Goal: Information Seeking & Learning: Learn about a topic

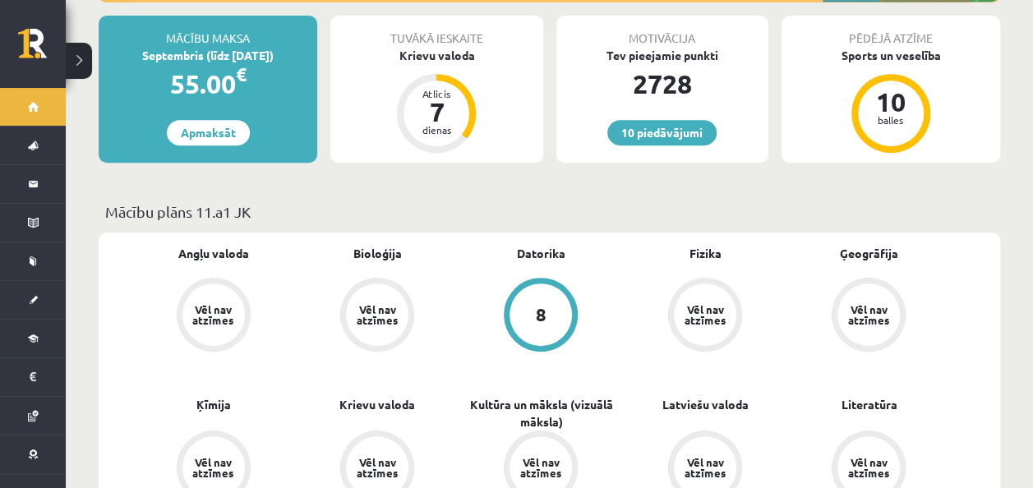
scroll to position [82, 0]
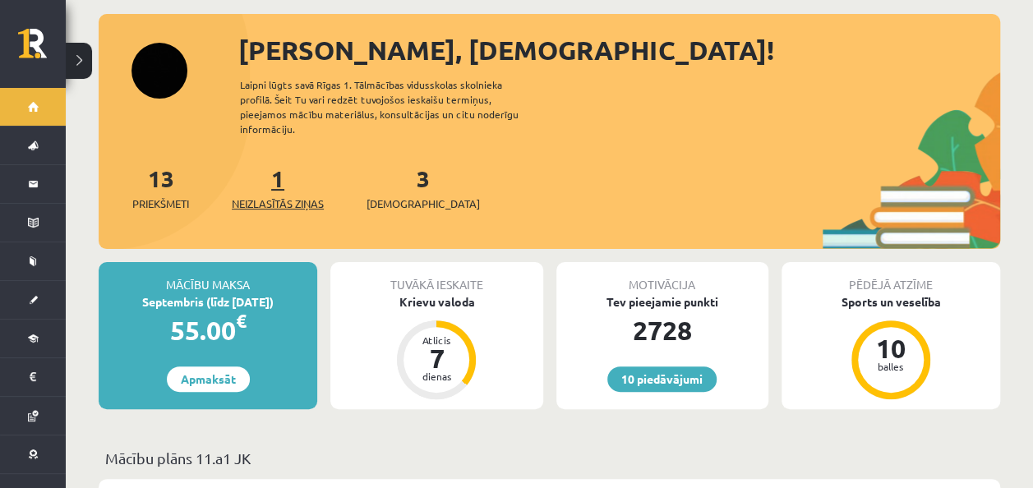
click at [295, 196] on span "Neizlasītās ziņas" at bounding box center [278, 204] width 92 height 16
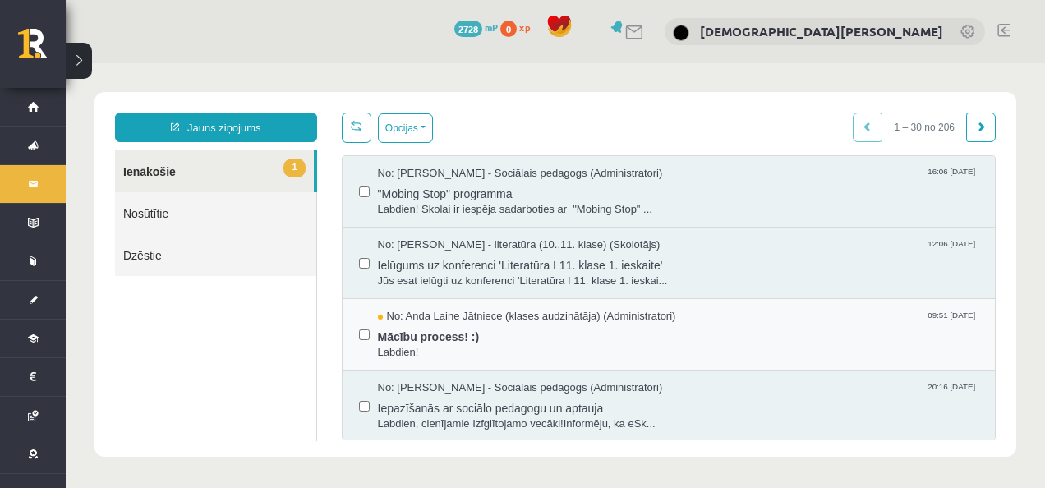
click at [427, 302] on div "No: [PERSON_NAME] Jātniece (klases audzinātāja) (Administratori) 09:51 [DATE] M…" at bounding box center [669, 334] width 653 height 71
click at [440, 316] on span "No: Anda Laine Jātniece (klases audzinātāja) (Administratori)" at bounding box center [527, 317] width 298 height 16
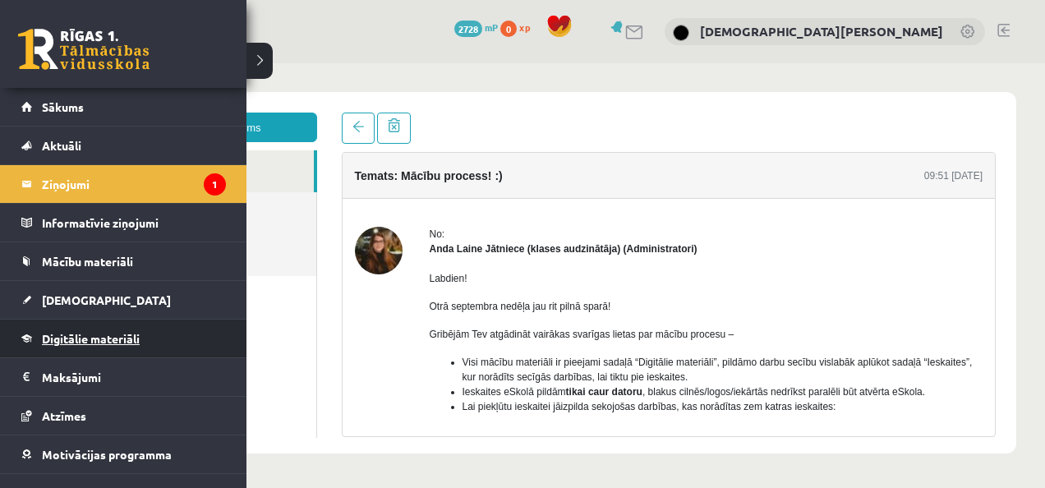
click at [94, 345] on link "Digitālie materiāli" at bounding box center [123, 339] width 205 height 38
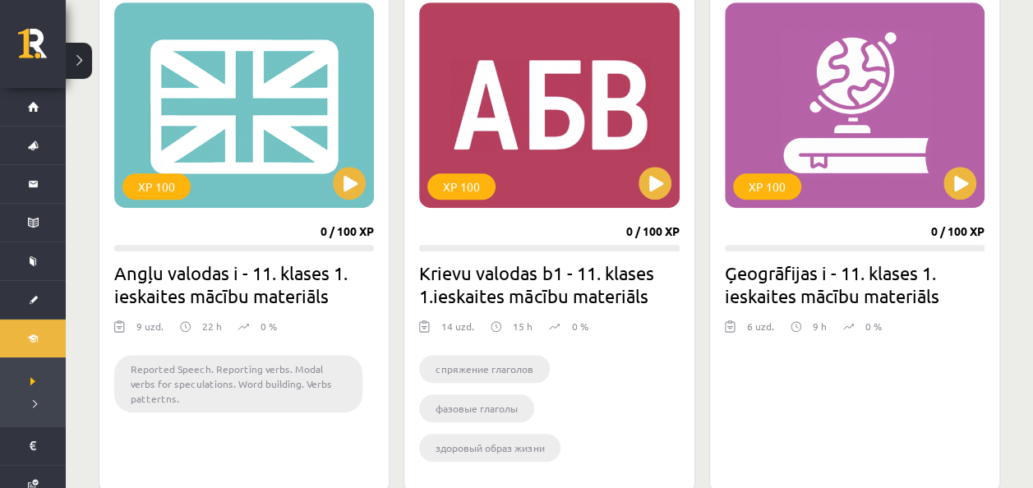
scroll to position [575, 0]
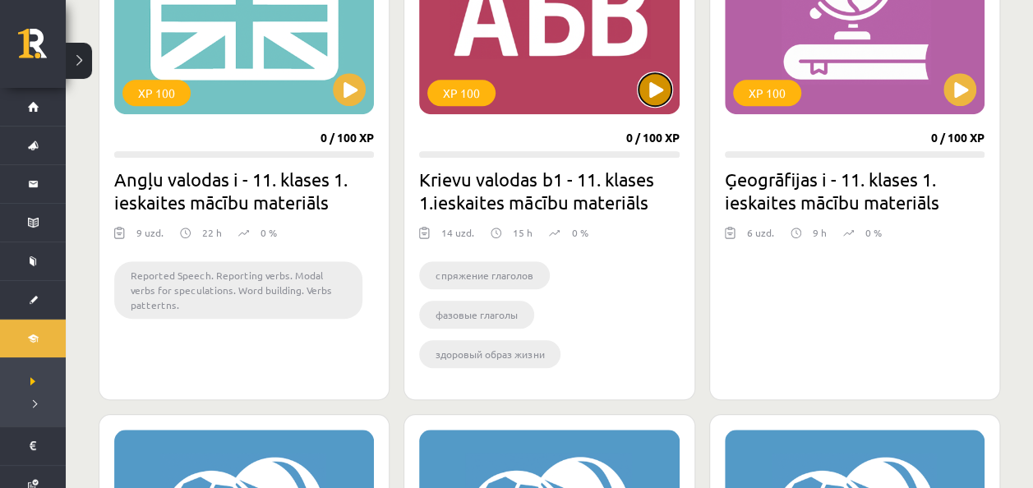
click at [656, 99] on button at bounding box center [654, 89] width 33 height 33
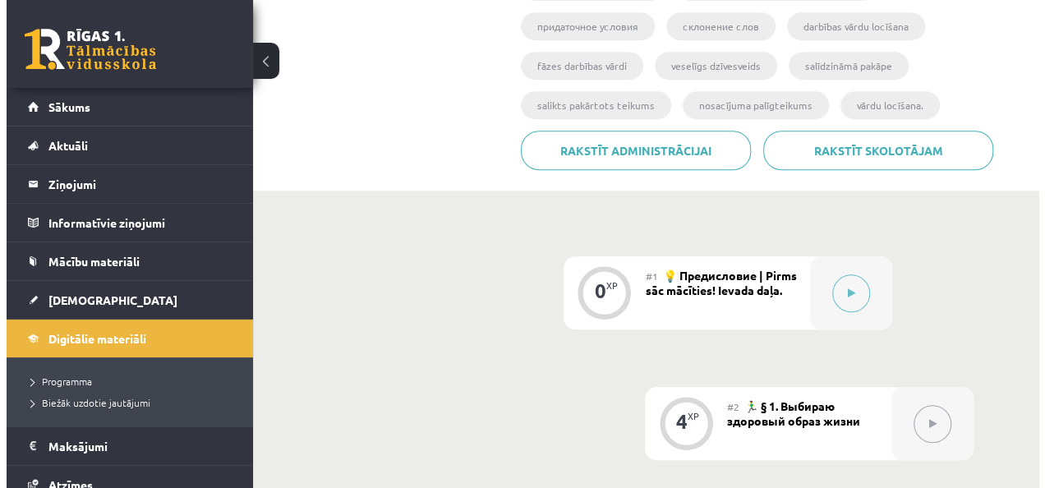
scroll to position [493, 0]
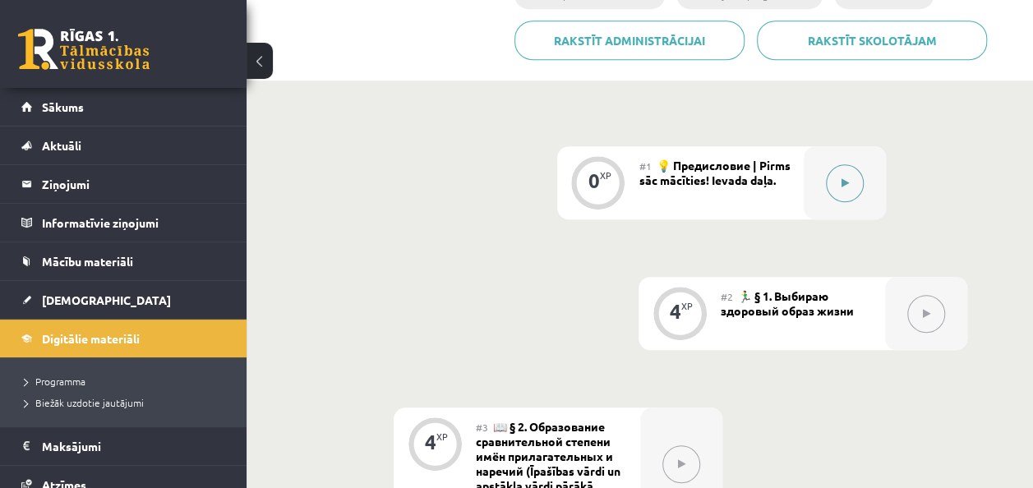
click at [851, 177] on button at bounding box center [845, 183] width 38 height 38
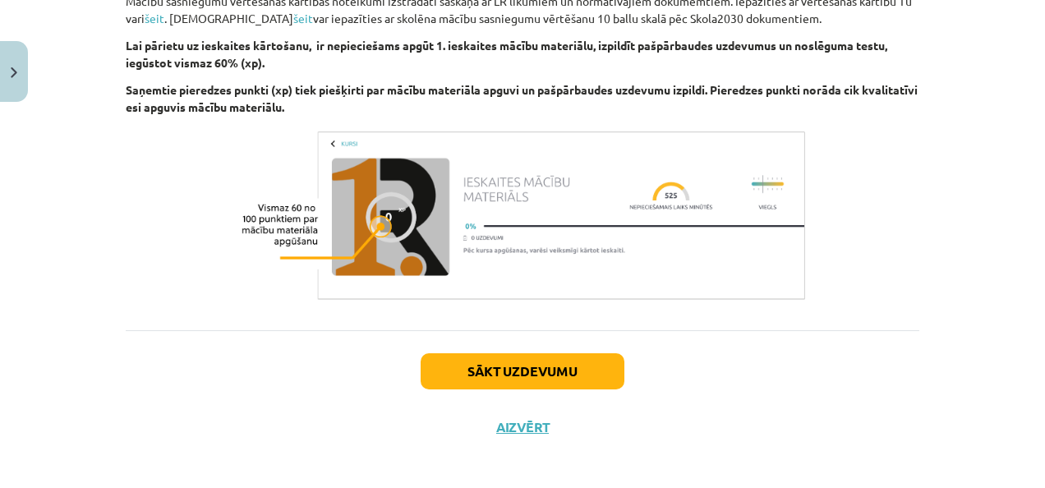
scroll to position [1188, 0]
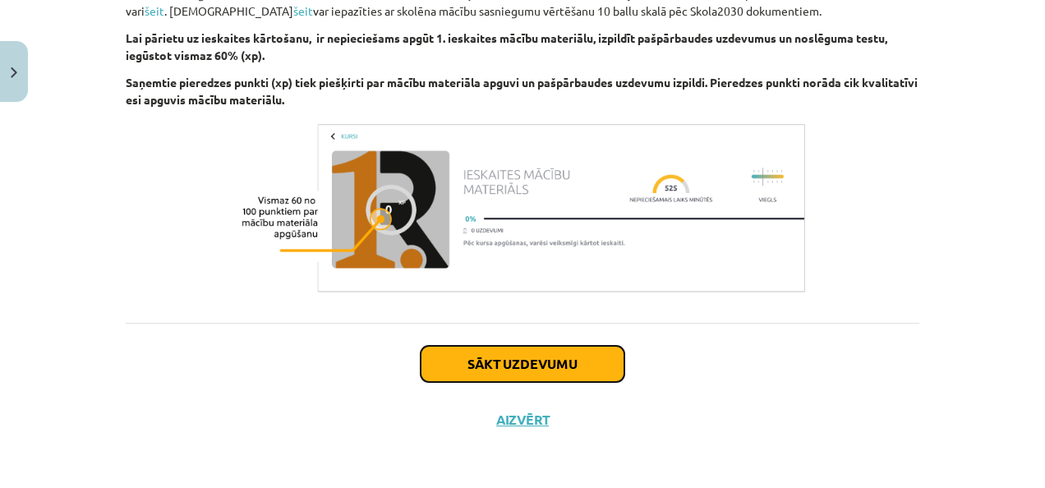
click at [426, 361] on button "Sākt uzdevumu" at bounding box center [523, 364] width 204 height 36
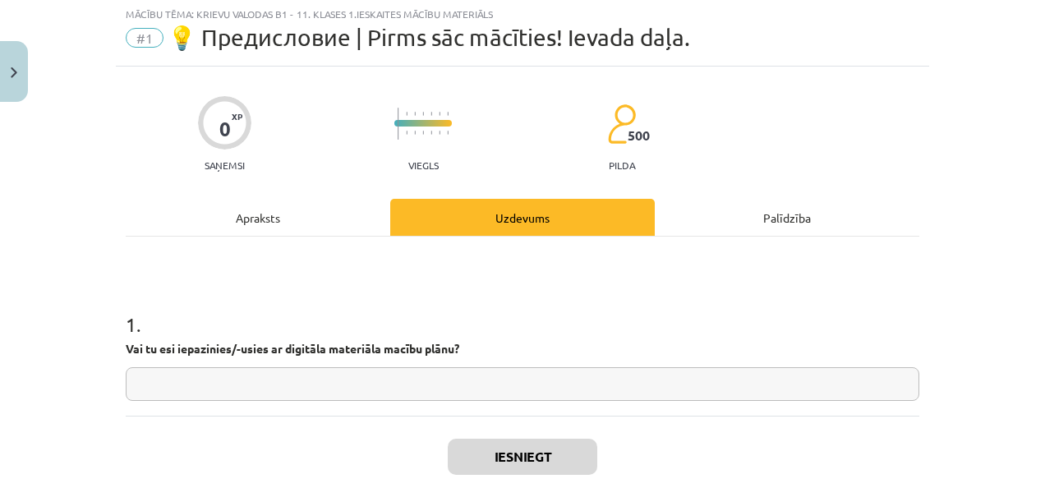
scroll to position [41, 0]
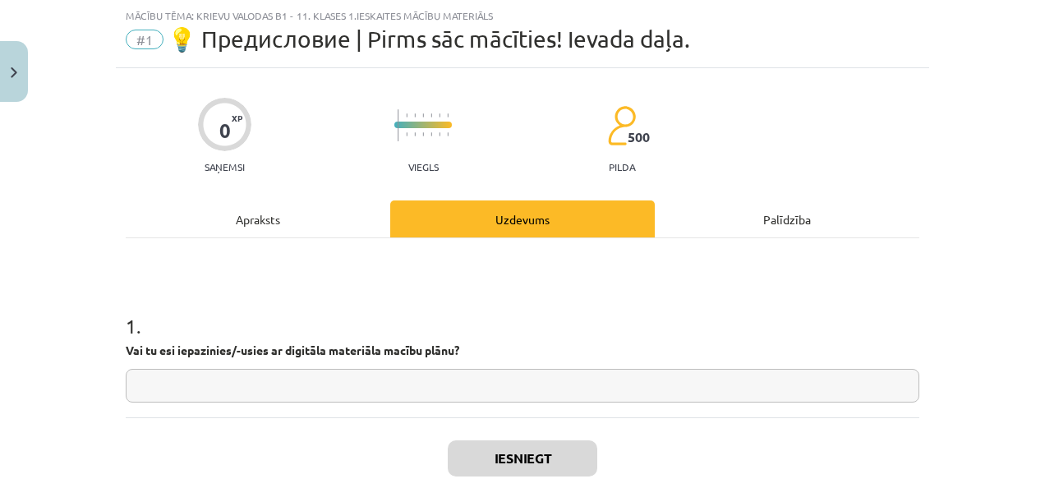
click at [396, 376] on input "text" at bounding box center [523, 386] width 794 height 34
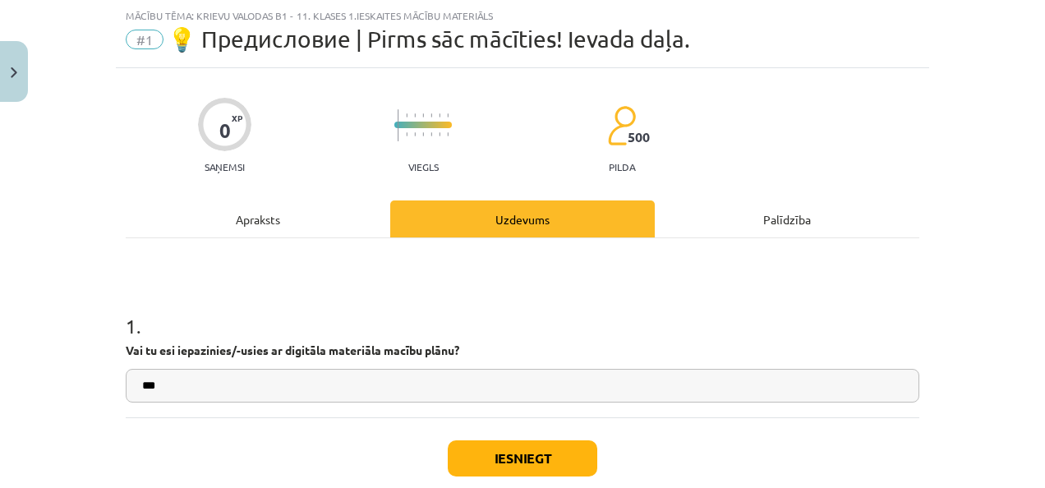
type input "***"
click at [521, 450] on button "Iesniegt" at bounding box center [523, 458] width 150 height 36
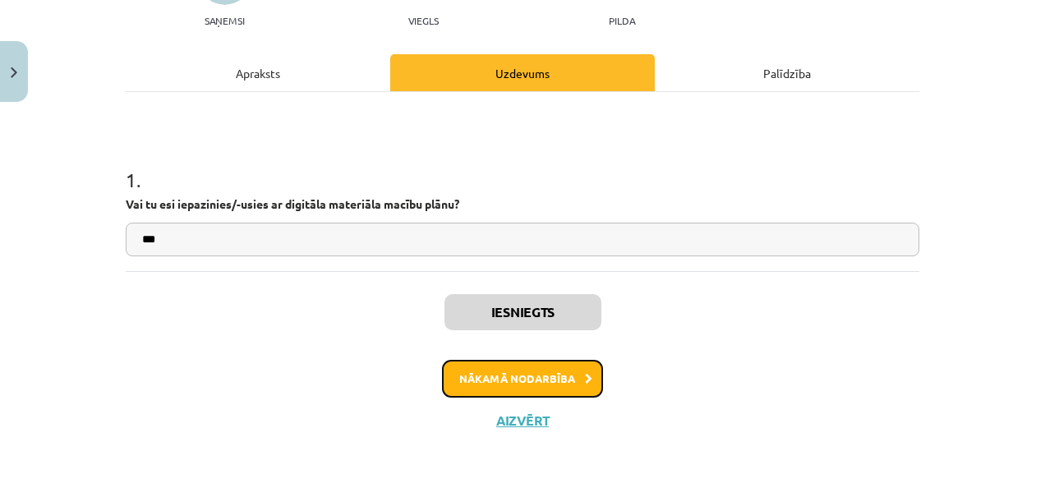
click at [541, 375] on button "Nākamā nodarbība" at bounding box center [522, 379] width 161 height 38
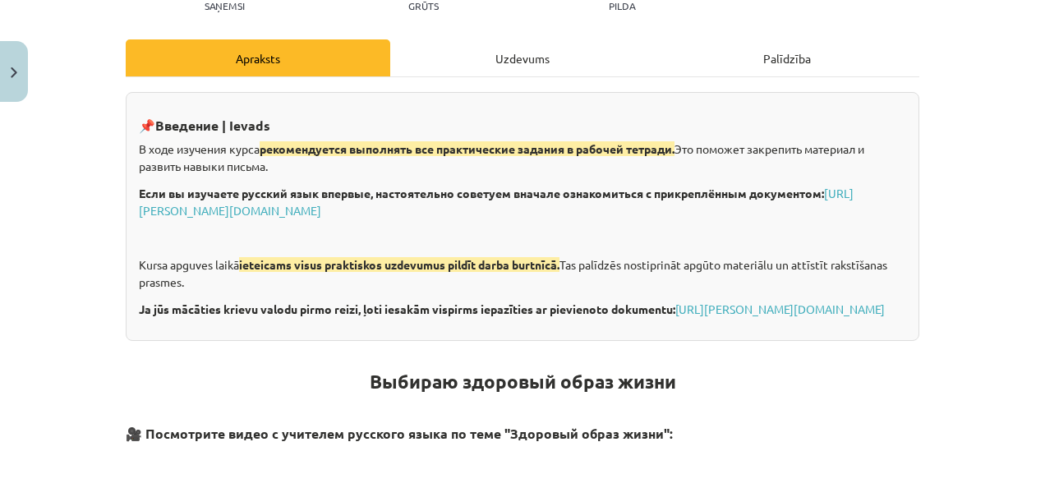
scroll to position [205, 0]
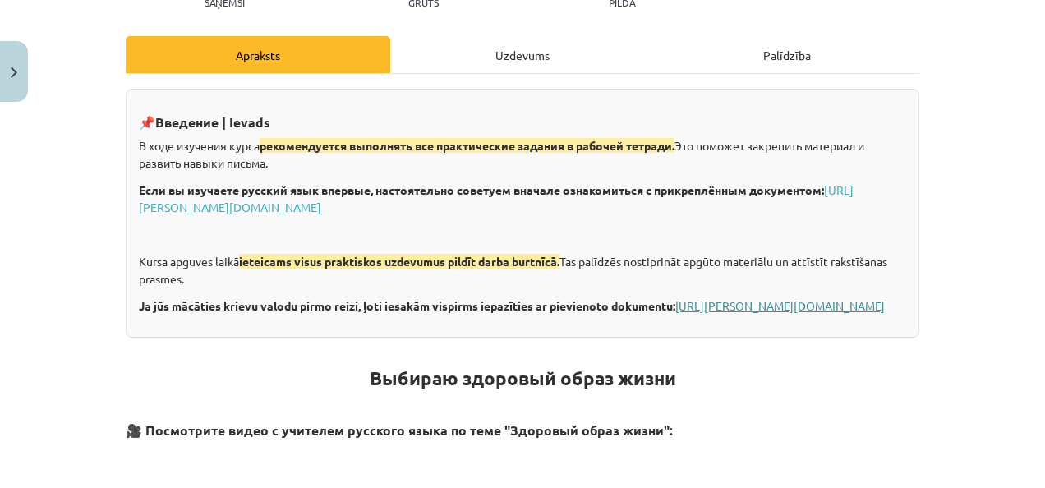
click at [675, 313] on link "https://eskola.r1tv.lv/system/uploads/attachment/file/71355/Krievu_valoda_iesac…" at bounding box center [780, 305] width 210 height 15
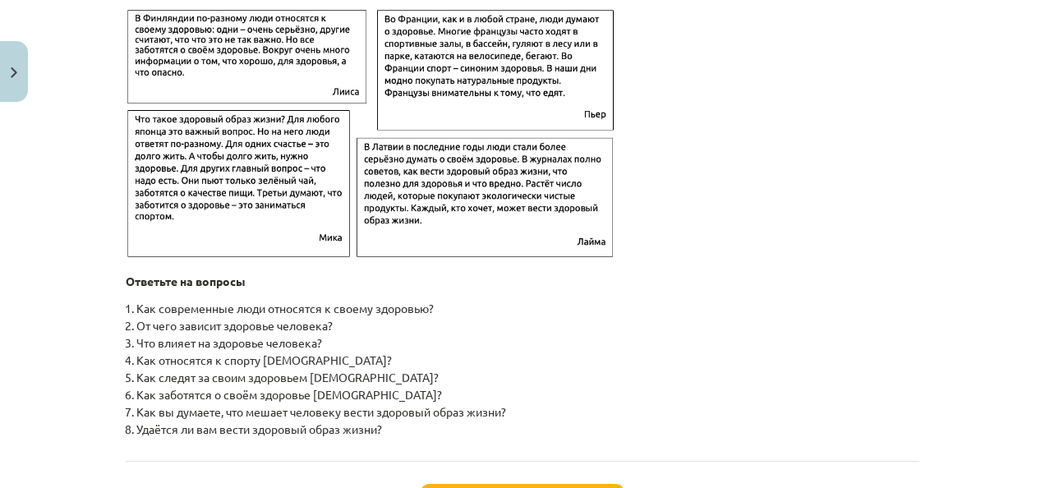
scroll to position [2342, 0]
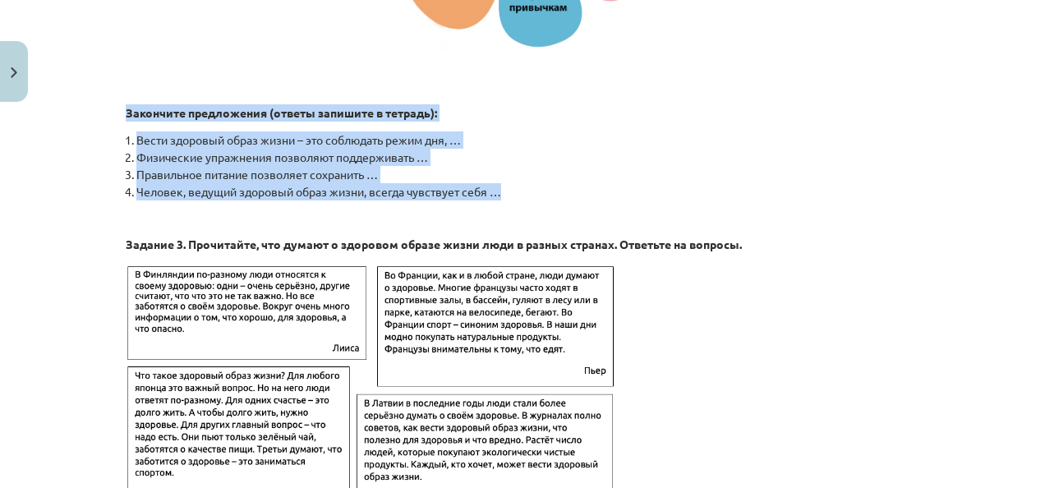
drag, startPoint x: 104, startPoint y: 122, endPoint x: 537, endPoint y: 202, distance: 441.1
click at [537, 202] on div "Mācību tēma: Krievu valodas b1 - 11. klases 1.ieskaites mācību materiāls #2 🏃‍♂…" at bounding box center [522, 244] width 1045 height 488
copy div "Закончите предложения (oтветы запишите в тетрадь): Вести здоровый образ жизни –…"
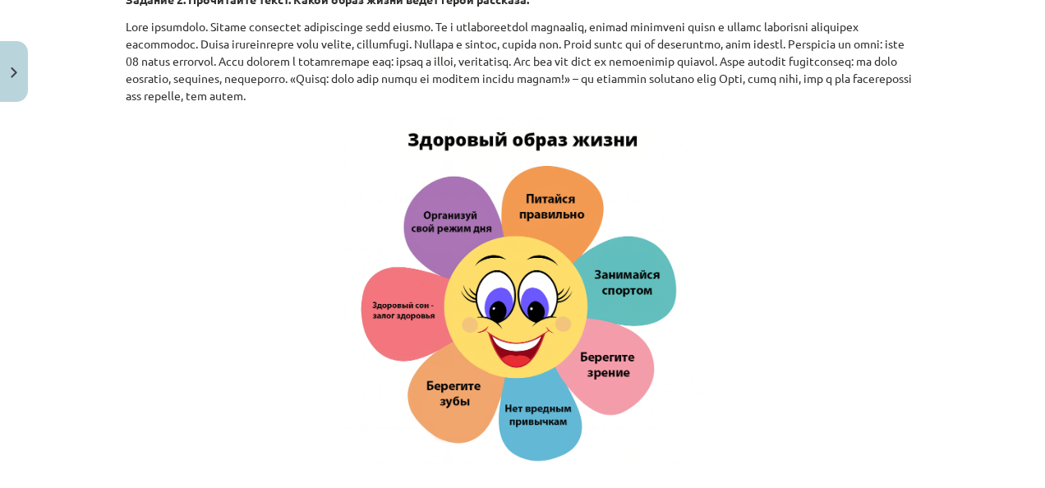
scroll to position [1845, 0]
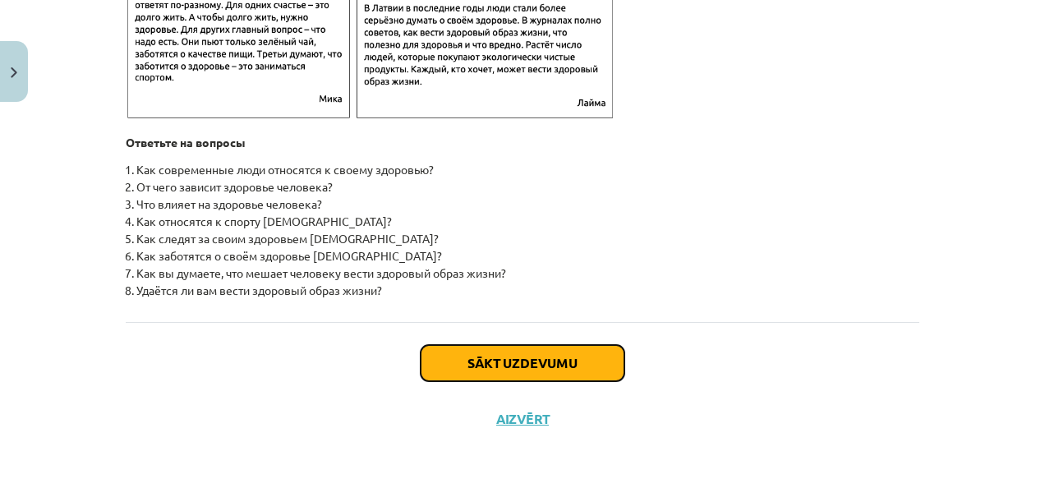
click at [597, 346] on button "Sākt uzdevumu" at bounding box center [523, 363] width 204 height 36
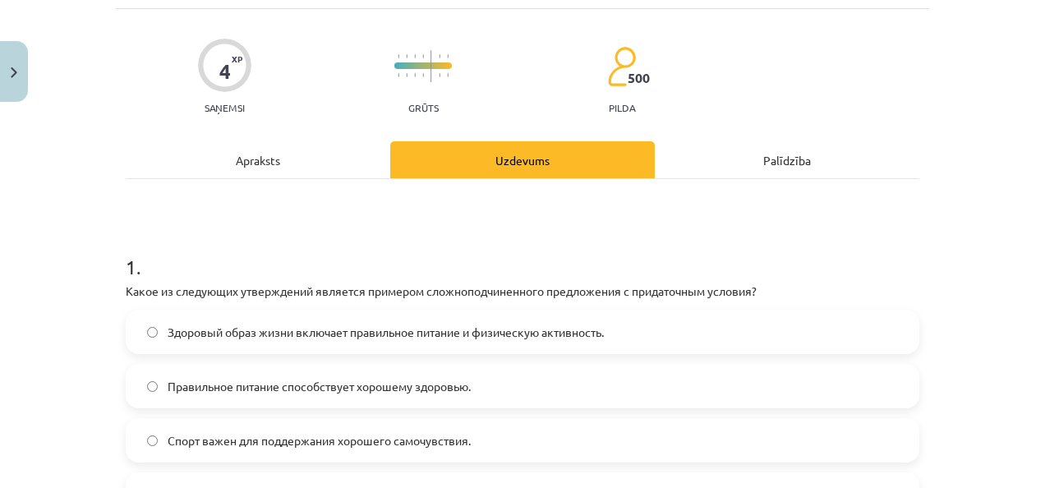
scroll to position [288, 0]
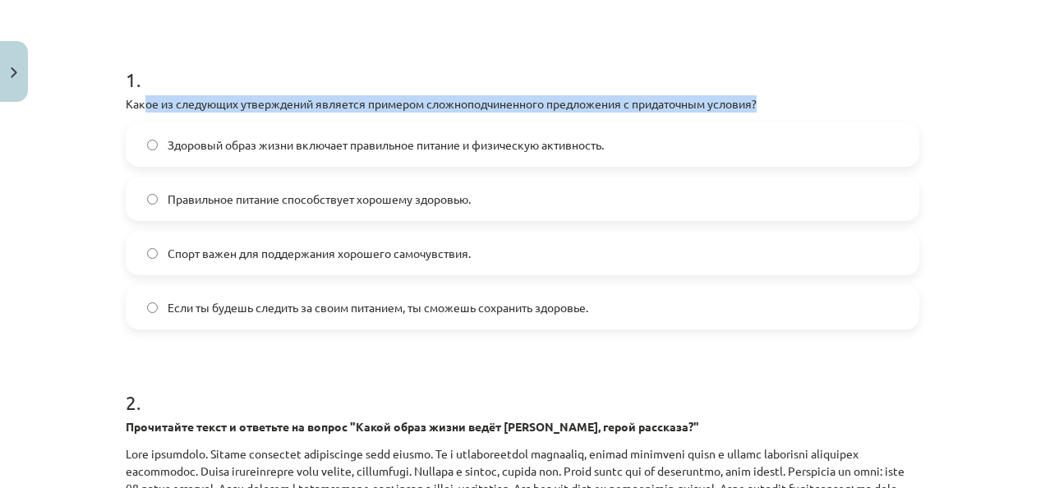
drag, startPoint x: 140, startPoint y: 108, endPoint x: 817, endPoint y: 105, distance: 676.2
click at [819, 102] on p "Какое из следующих утверждений является примером сложноподчиненного предложения…" at bounding box center [523, 103] width 794 height 17
copy p "ое из следующих утверждений является примером сложноподчиненного предложения с …"
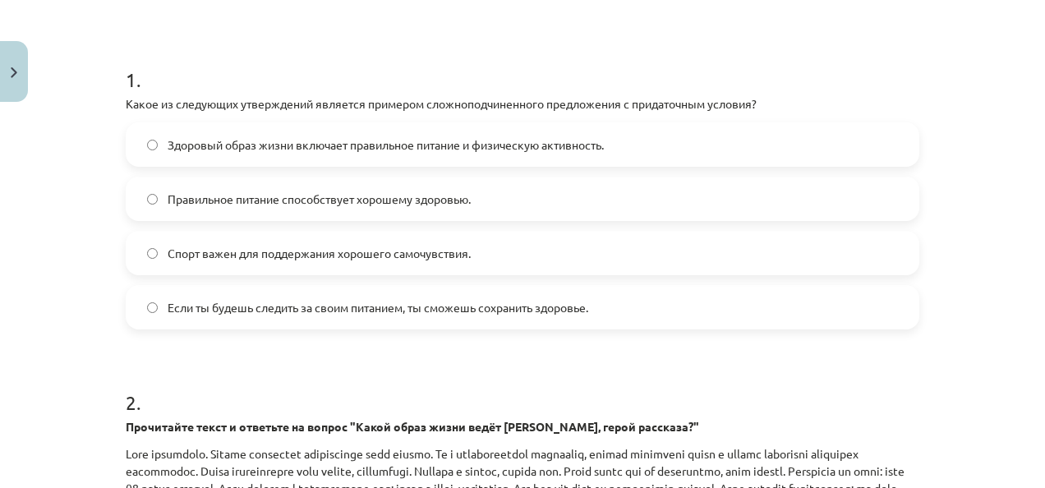
click at [158, 71] on h1 "1 ." at bounding box center [523, 64] width 794 height 51
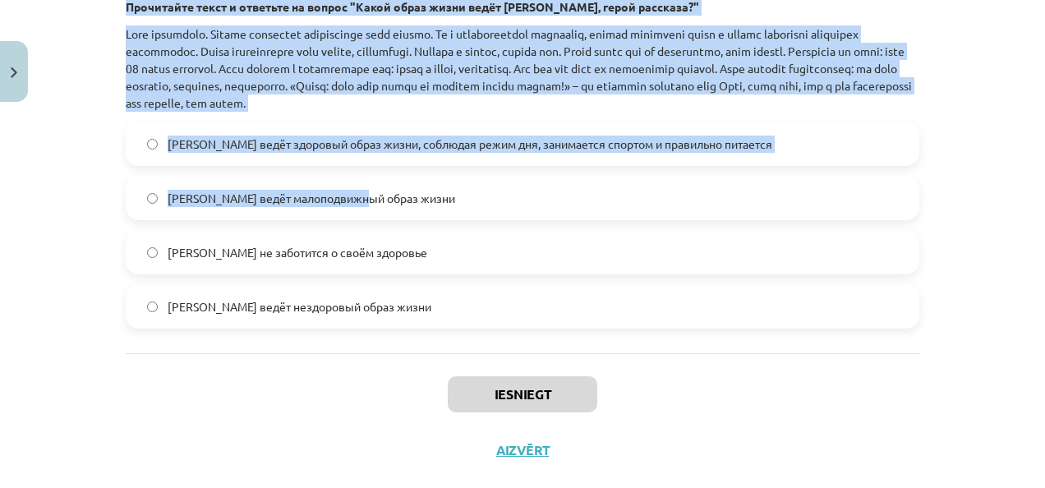
scroll to position [738, 0]
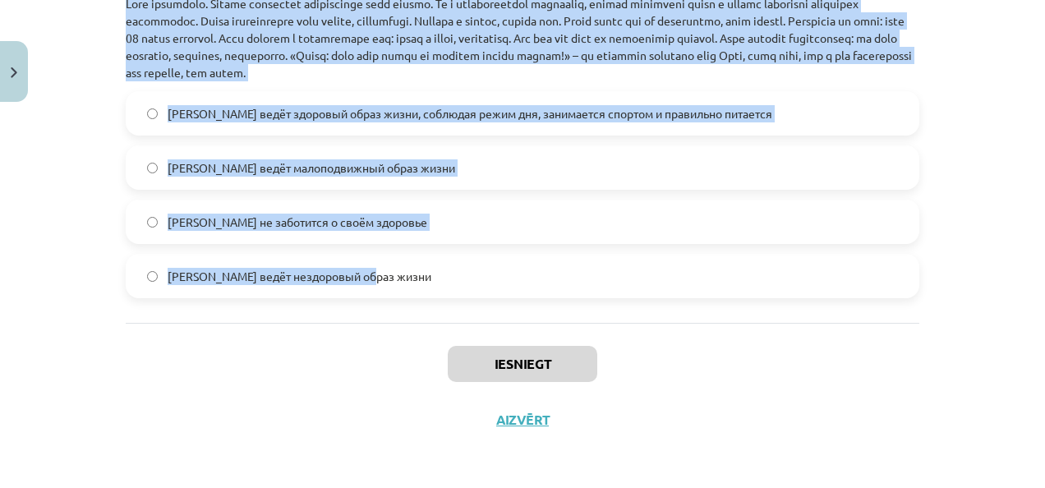
drag, startPoint x: 103, startPoint y: 107, endPoint x: 386, endPoint y: 263, distance: 323.6
click at [386, 263] on div "Mācību tēma: Krievu valodas b1 - 11. klases 1.ieskaites mācību materiāls #2 🏃‍♂…" at bounding box center [522, 244] width 1045 height 488
copy form "Какое из следующих утверждений является примером сложноподчиненного предложения…"
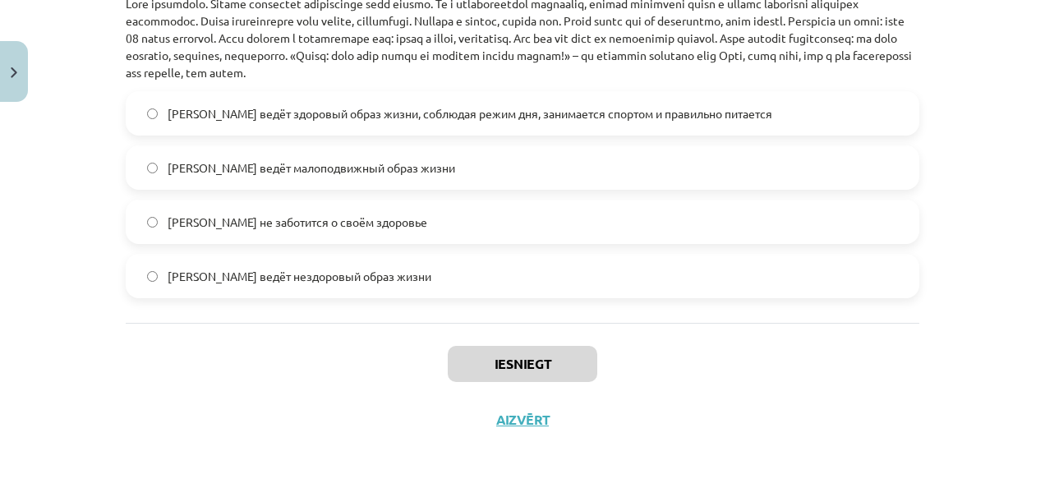
click at [241, 340] on div "Iesniegt Aizvērt" at bounding box center [523, 380] width 794 height 115
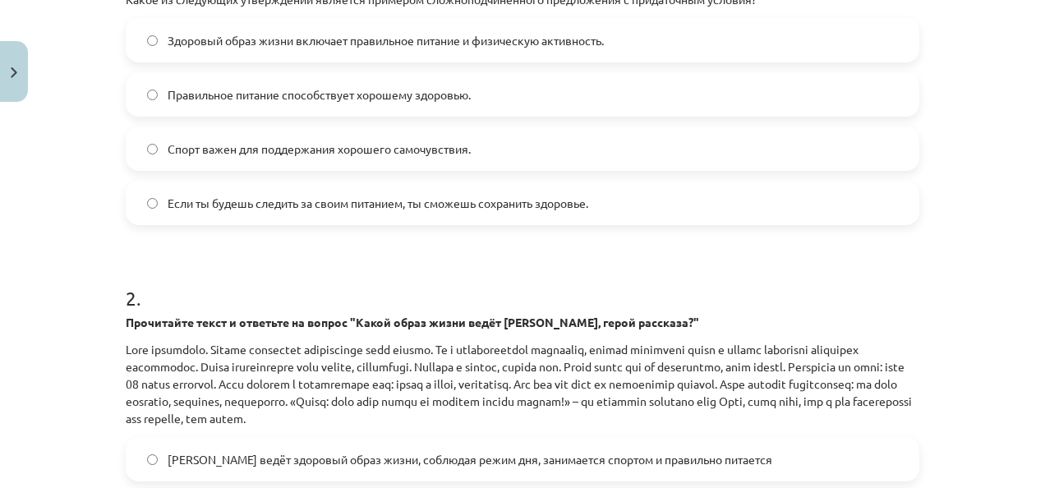
scroll to position [327, 0]
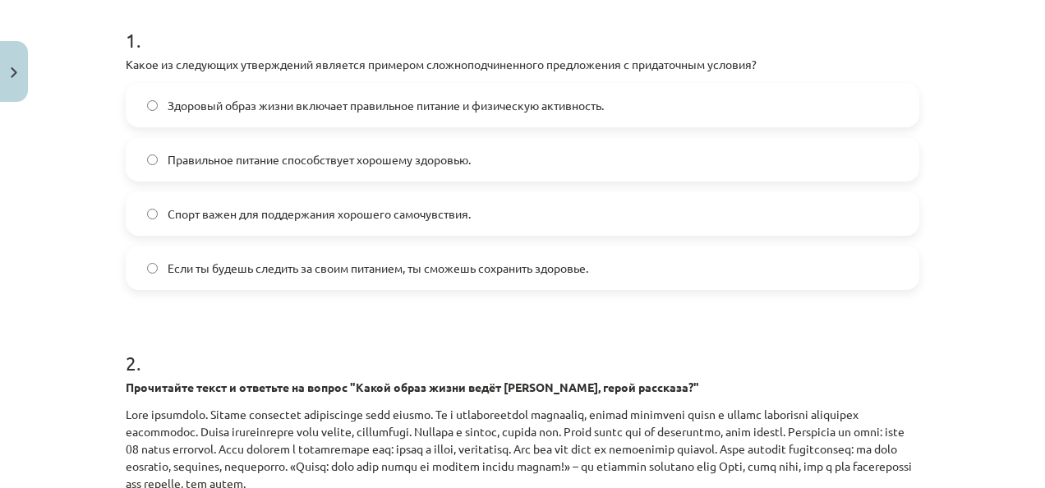
click at [238, 270] on span "Если ты будешь следить за своим питанием, ты сможешь сохранить здоровье." at bounding box center [378, 268] width 421 height 17
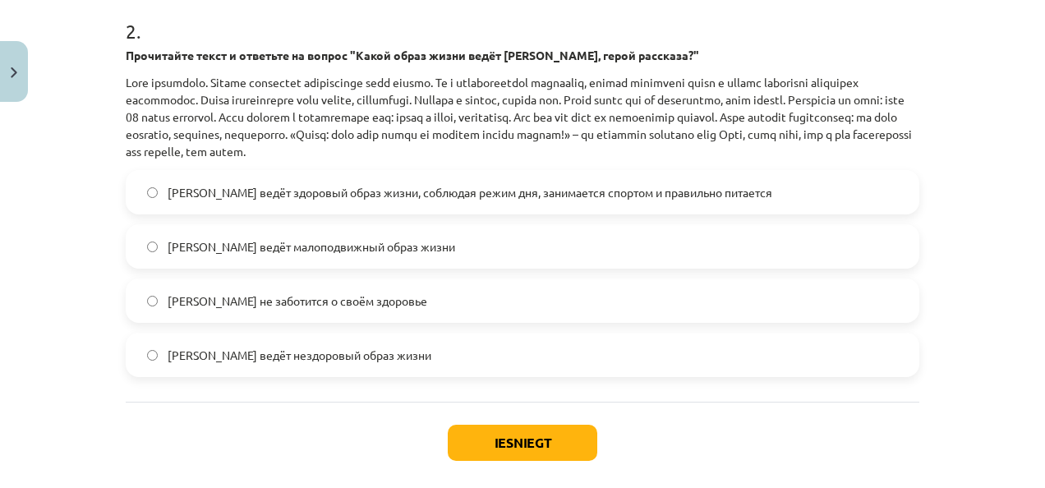
scroll to position [738, 0]
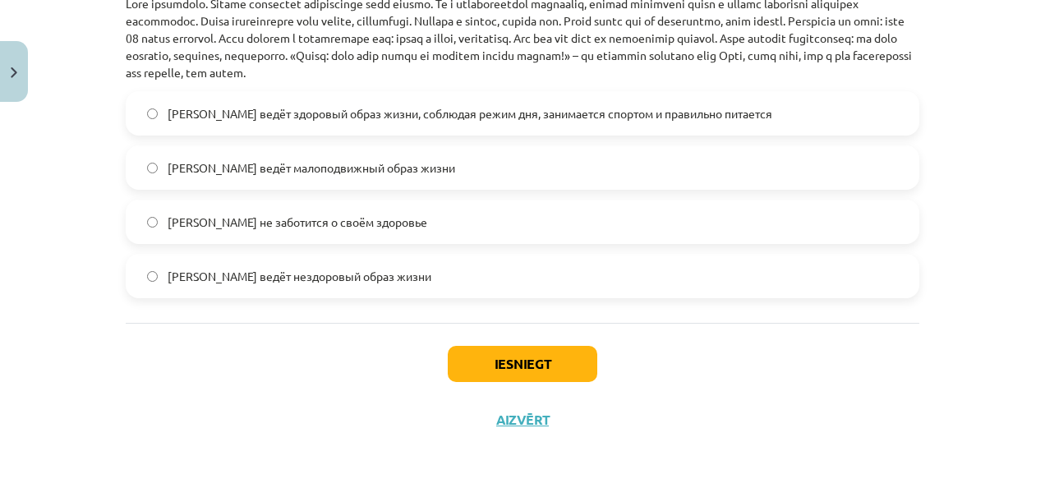
click at [378, 124] on label "Олег ведёт здоровый образ жизни, соблюдая режим дня, занимается спортом и прави…" at bounding box center [522, 113] width 790 height 41
click at [470, 371] on button "Iesniegt" at bounding box center [523, 364] width 150 height 36
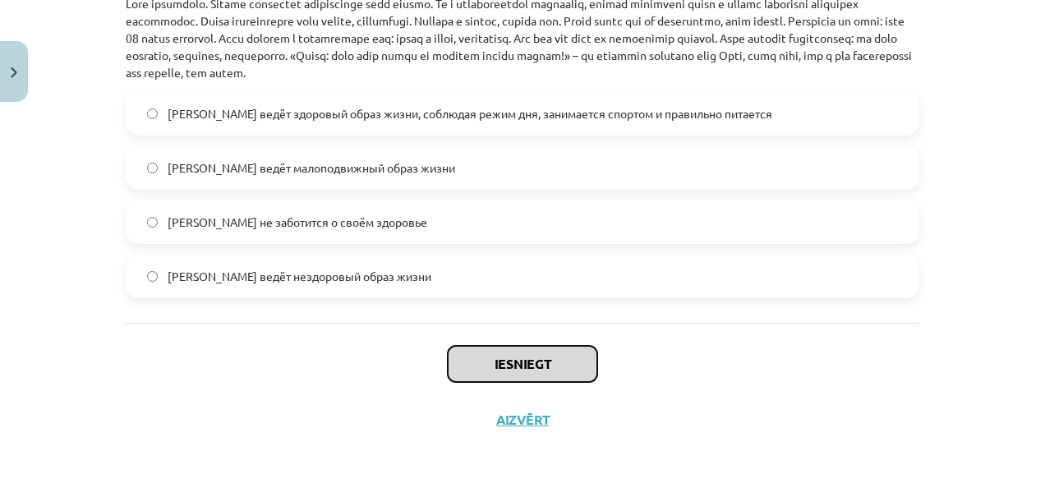
scroll to position [656, 0]
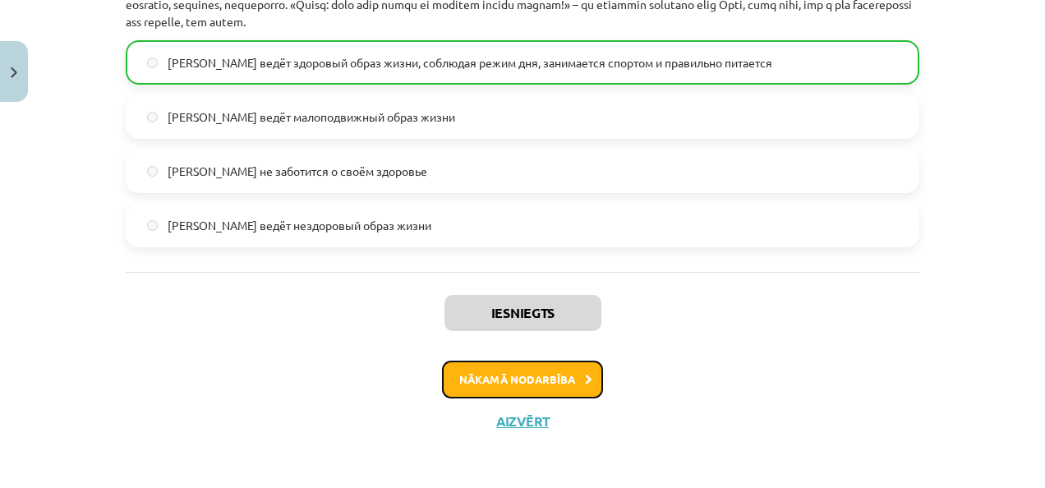
click at [523, 372] on button "Nākamā nodarbība" at bounding box center [522, 380] width 161 height 38
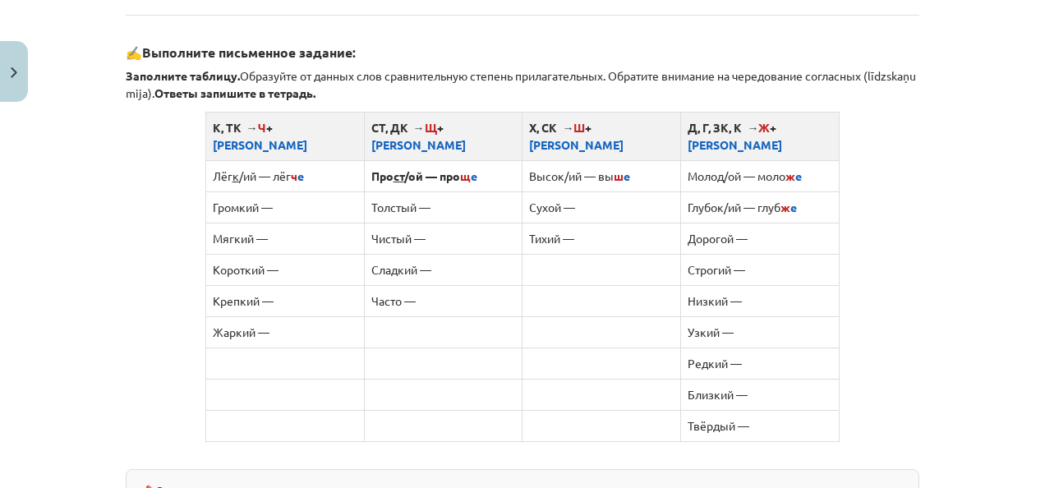
scroll to position [1027, 0]
